Goal: Task Accomplishment & Management: Complete application form

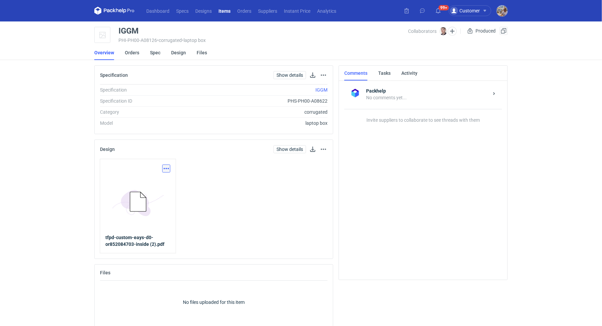
click at [170, 169] on button "button" at bounding box center [166, 169] width 8 height 8
click at [152, 186] on link "Download design part" at bounding box center [137, 183] width 62 height 11
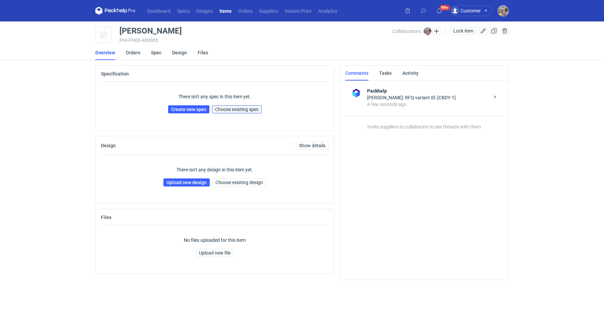
click at [230, 108] on span "Choose existing spec" at bounding box center [237, 109] width 44 height 5
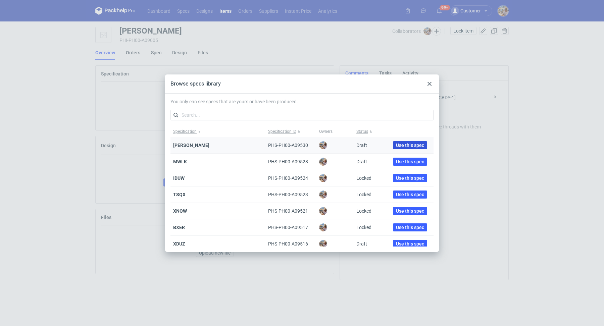
click at [401, 145] on span "Use this spec" at bounding box center [410, 145] width 28 height 5
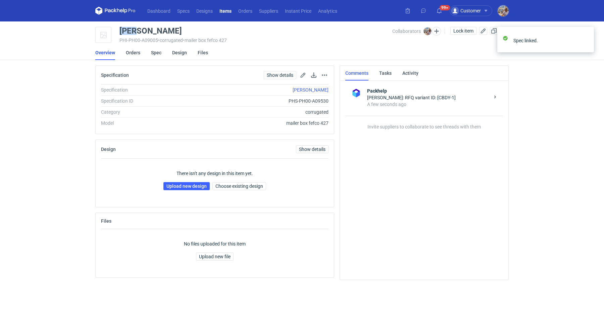
drag, startPoint x: 148, startPoint y: 34, endPoint x: 115, endPoint y: 25, distance: 33.9
click at [115, 25] on main "[PERSON_NAME] PHI-PH00-A09005 • corrugated • mailer box fefco 427 Collaborators…" at bounding box center [302, 173] width 419 height 305
copy div "[PERSON_NAME]"
click at [194, 184] on link "Upload new design" at bounding box center [186, 186] width 46 height 8
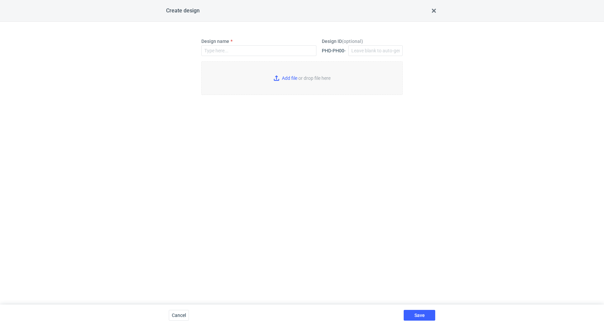
click at [235, 44] on div "Design name" at bounding box center [258, 47] width 115 height 18
click at [236, 50] on input "Design name" at bounding box center [258, 50] width 115 height 11
paste input "[PERSON_NAME]"
type input "[PERSON_NAME]"
click at [287, 71] on input "Add file or drop file here" at bounding box center [301, 78] width 201 height 34
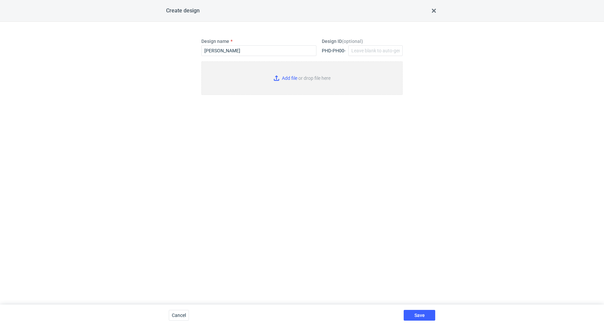
type input "C:\fakepath\custom____NWAK__d0__oR843504818__outside.pdf"
click at [428, 315] on button "Save" at bounding box center [420, 315] width 32 height 11
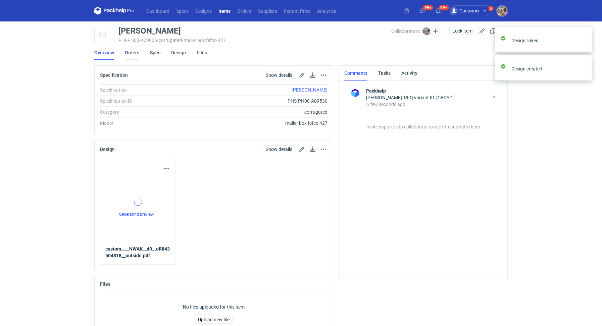
click at [132, 50] on link "Orders" at bounding box center [132, 52] width 14 height 15
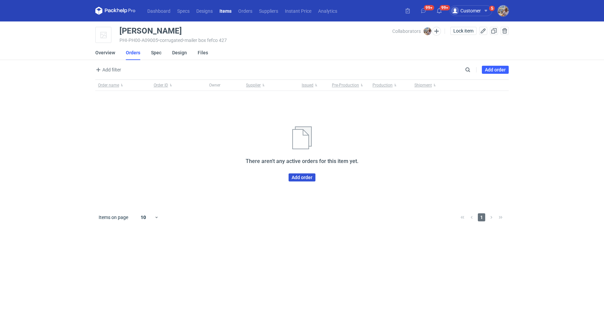
click at [309, 179] on link "Add order" at bounding box center [302, 178] width 27 height 8
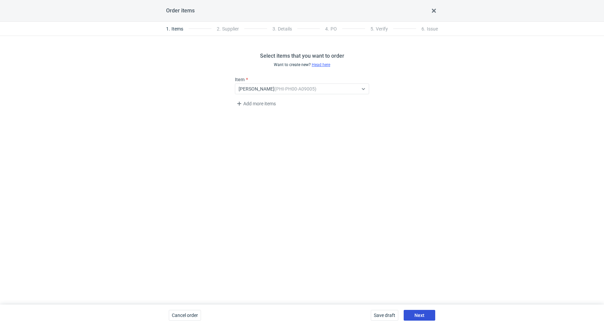
click at [422, 314] on span "Next" at bounding box center [419, 315] width 10 height 5
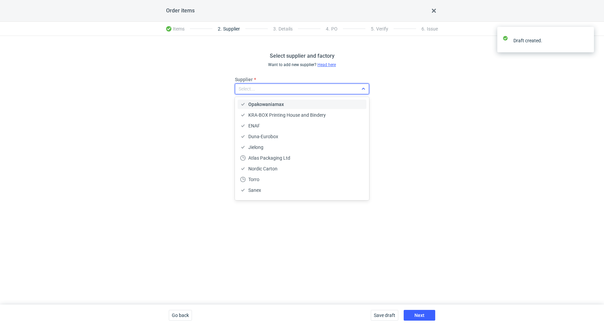
click at [288, 87] on div "Select..." at bounding box center [296, 88] width 123 height 9
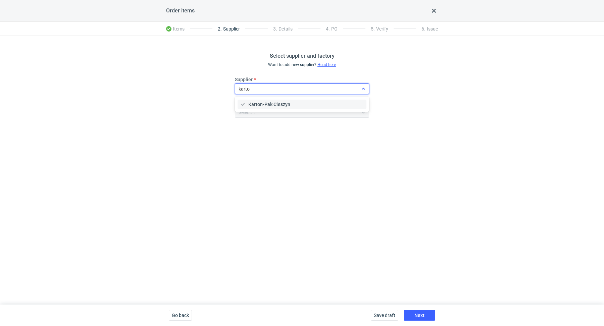
type input "karton"
click at [294, 100] on div "Karton-Pak Cieszyn" at bounding box center [302, 104] width 129 height 9
click at [415, 317] on span "Next" at bounding box center [419, 315] width 10 height 5
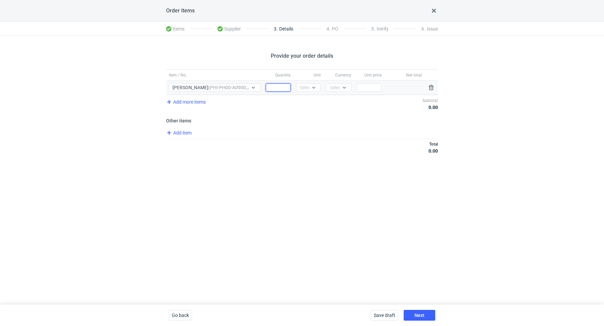
click at [276, 89] on input "Quantity" at bounding box center [278, 88] width 25 height 8
paste input "10000"
type input "10000"
click at [304, 88] on div "Select..." at bounding box center [308, 87] width 16 height 7
click at [305, 102] on span "pcs" at bounding box center [304, 101] width 7 height 7
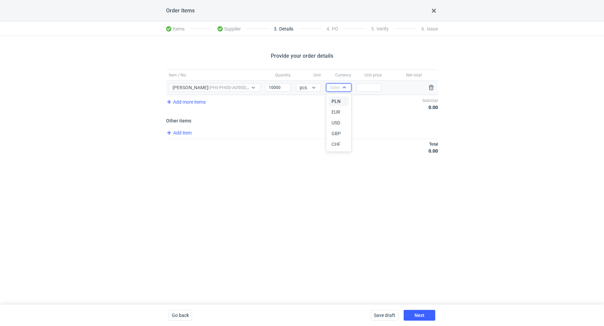
click at [339, 87] on div "Select..." at bounding box center [338, 87] width 16 height 7
click at [339, 99] on span "PLN" at bounding box center [336, 101] width 9 height 7
click at [359, 89] on input "Price" at bounding box center [369, 88] width 25 height 8
paste input "0.93"
type input "0.93"
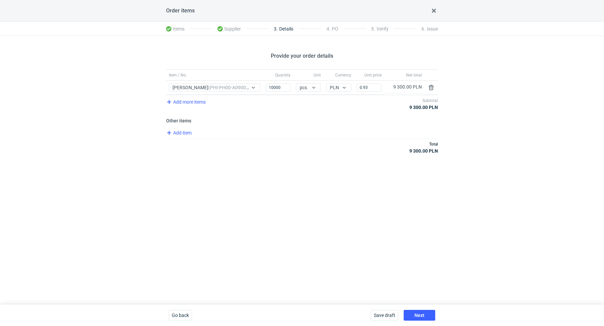
click at [322, 150] on div "Total 9 300.00 PLN" at bounding box center [302, 148] width 272 height 18
click at [426, 319] on button "Next" at bounding box center [420, 315] width 32 height 11
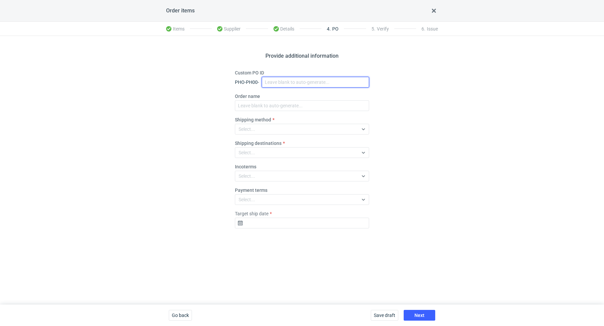
click at [281, 78] on input "Custom PO ID" at bounding box center [315, 82] width 107 height 11
paste input "R560852023"
paste input "[PERSON_NAME]"
drag, startPoint x: 325, startPoint y: 81, endPoint x: 259, endPoint y: 62, distance: 68.4
click at [259, 62] on div "Provide additional information Custom PO ID PHO-PH00- R560852023_YAHN Order nam…" at bounding box center [302, 170] width 604 height 269
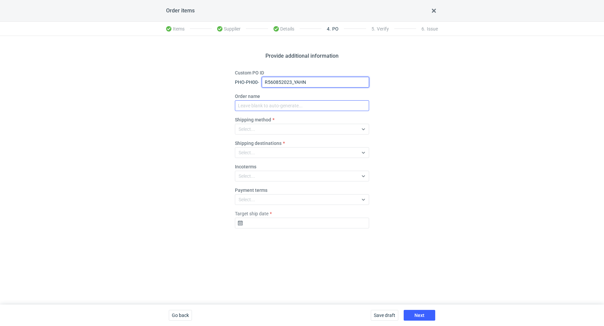
type input "R560852023_YAHN"
click at [273, 105] on input "Order name" at bounding box center [302, 105] width 134 height 11
paste input "R560852023_YAHN"
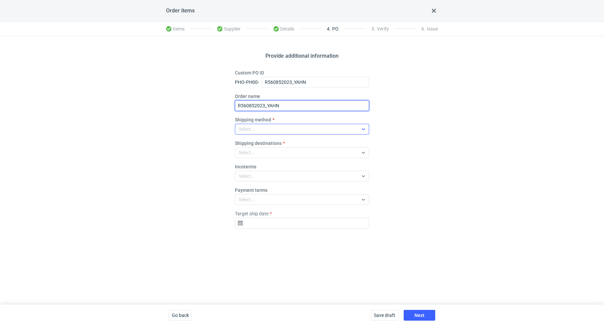
type input "R560852023_YAHN"
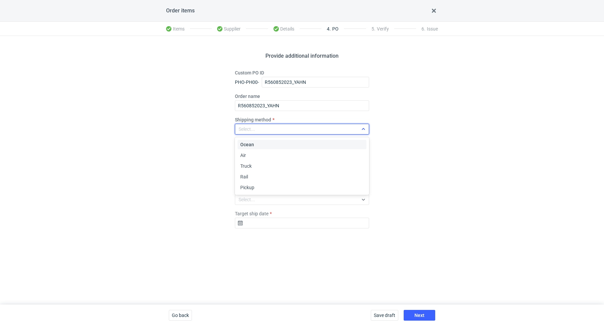
click at [268, 131] on div "Select..." at bounding box center [296, 129] width 123 height 9
click at [265, 187] on div "Pickup" at bounding box center [301, 187] width 123 height 7
click at [280, 219] on input "Target ship date" at bounding box center [302, 223] width 134 height 11
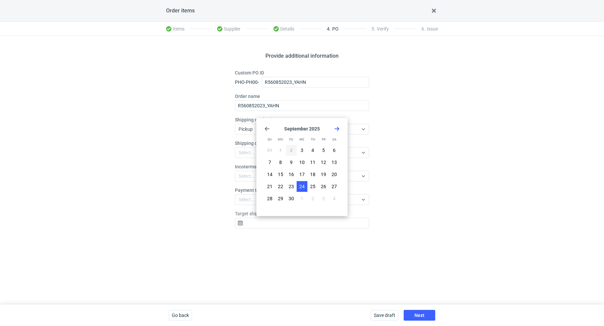
click at [301, 184] on span "24" at bounding box center [301, 186] width 5 height 7
type input "[DATE]"
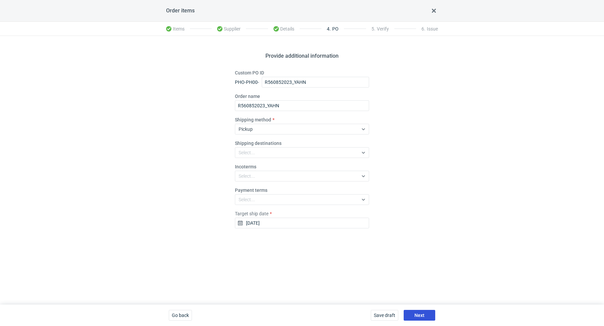
click at [435, 318] on button "Next" at bounding box center [420, 315] width 32 height 11
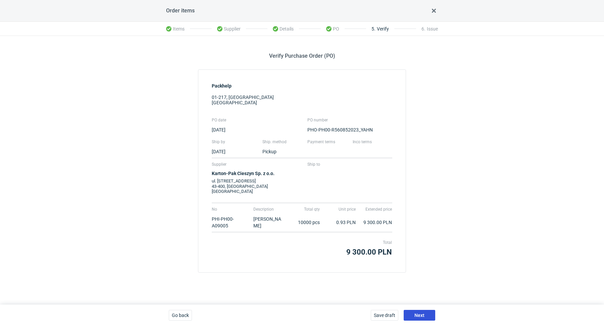
click at [428, 318] on button "Next" at bounding box center [420, 315] width 32 height 11
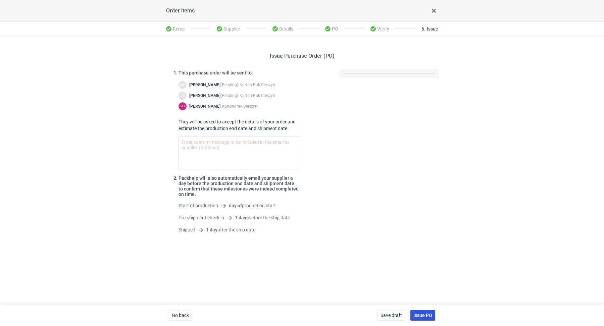
click at [423, 315] on span "Issue PO" at bounding box center [422, 315] width 19 height 5
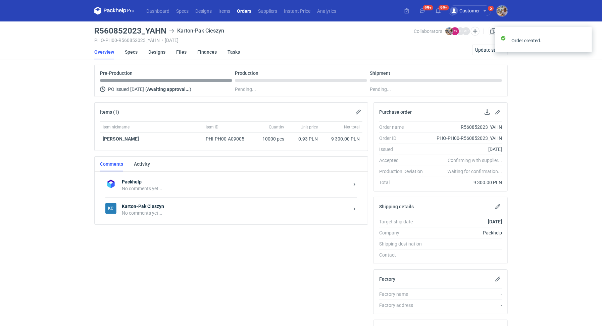
click at [188, 211] on div "No comments yet..." at bounding box center [235, 213] width 227 height 7
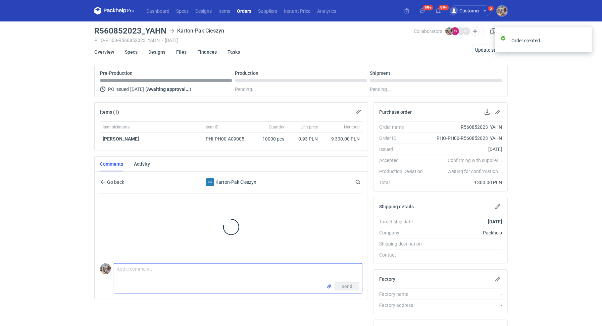
click at [156, 264] on textarea "Comment message" at bounding box center [238, 273] width 248 height 19
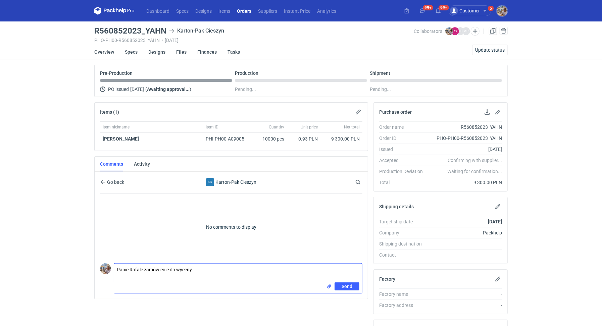
paste textarea "CBDY - 1"
paste textarea "R124358998_ZIKJ"
type textarea "Panie Rafale zamówienie do wyceny CBDY - 1. Powtórka zamówienia R124358998_ZIKJ."
